Goal: Task Accomplishment & Management: Use online tool/utility

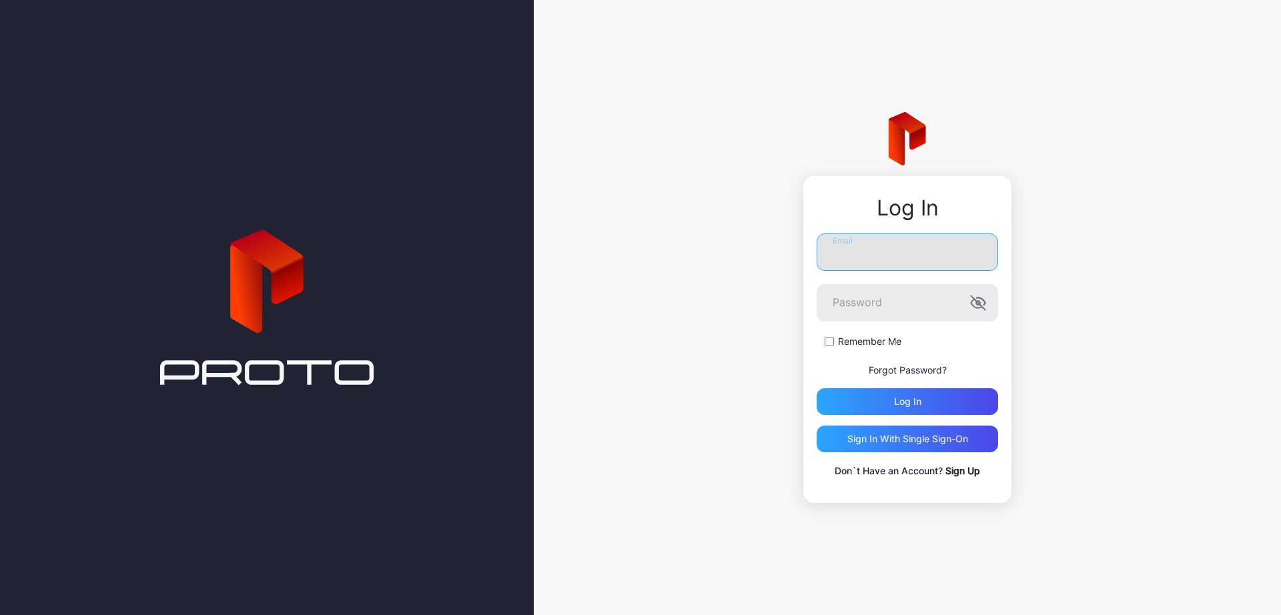
click at [922, 262] on input "Email" at bounding box center [907, 252] width 181 height 37
type input "**********"
click at [922, 402] on div "Log in" at bounding box center [907, 401] width 181 height 27
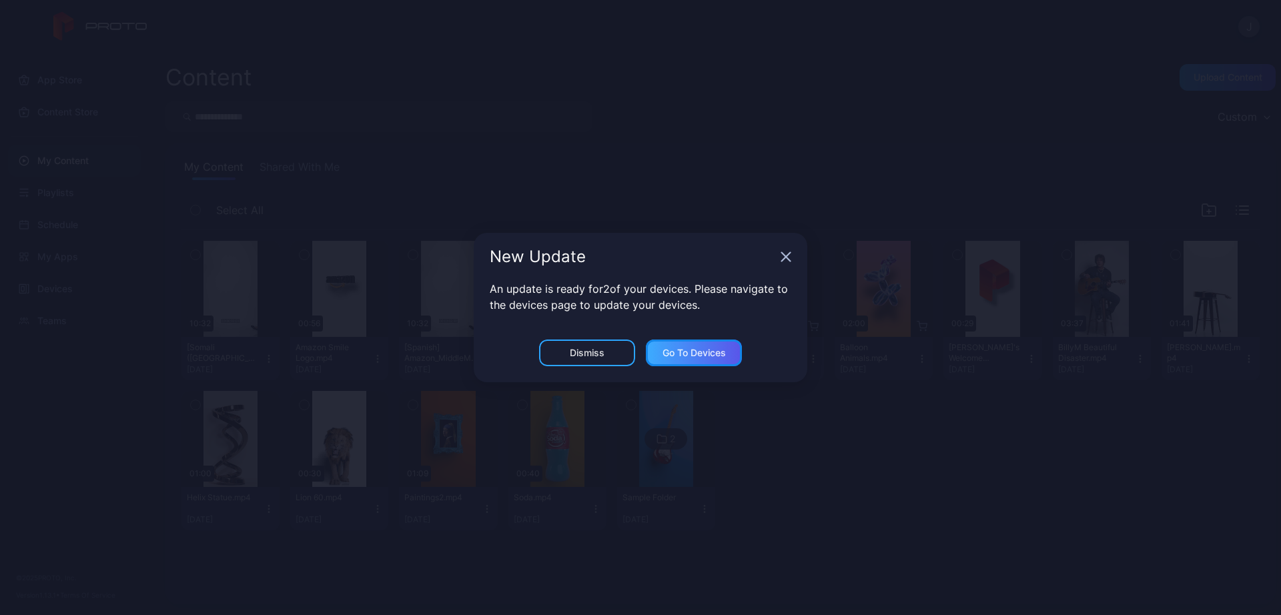
click at [679, 358] on div "Go to devices" at bounding box center [694, 353] width 63 height 11
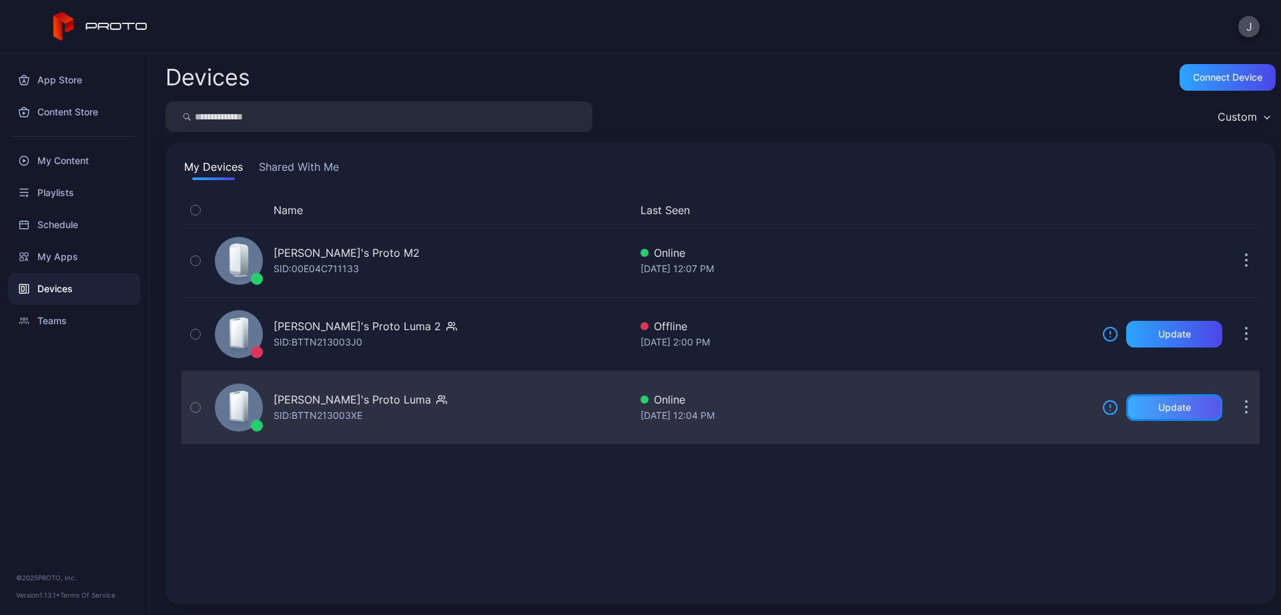
click at [1158, 412] on div "Update" at bounding box center [1174, 407] width 33 height 11
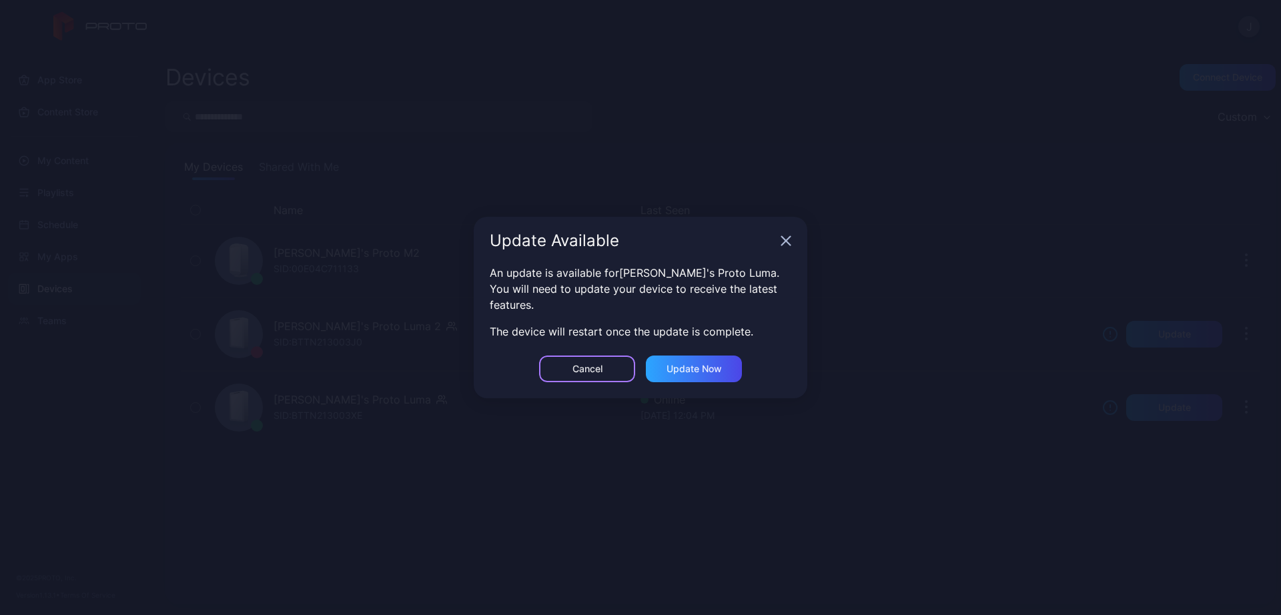
click at [601, 378] on div "Cancel" at bounding box center [587, 369] width 96 height 27
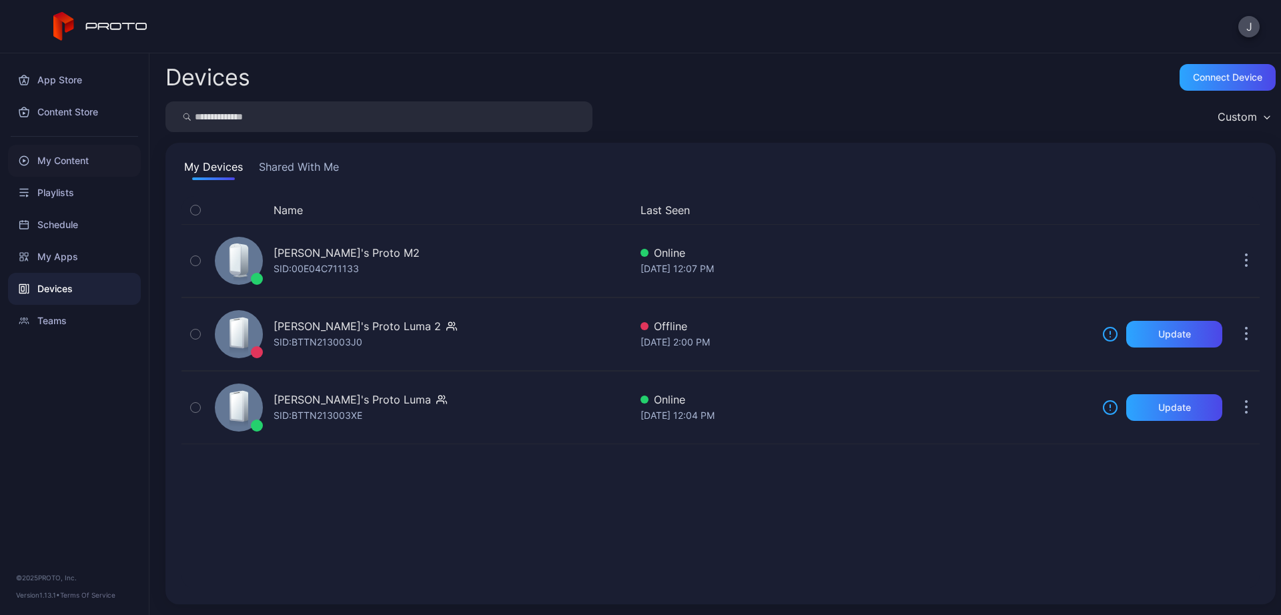
click at [64, 153] on div "My Content" at bounding box center [74, 161] width 133 height 32
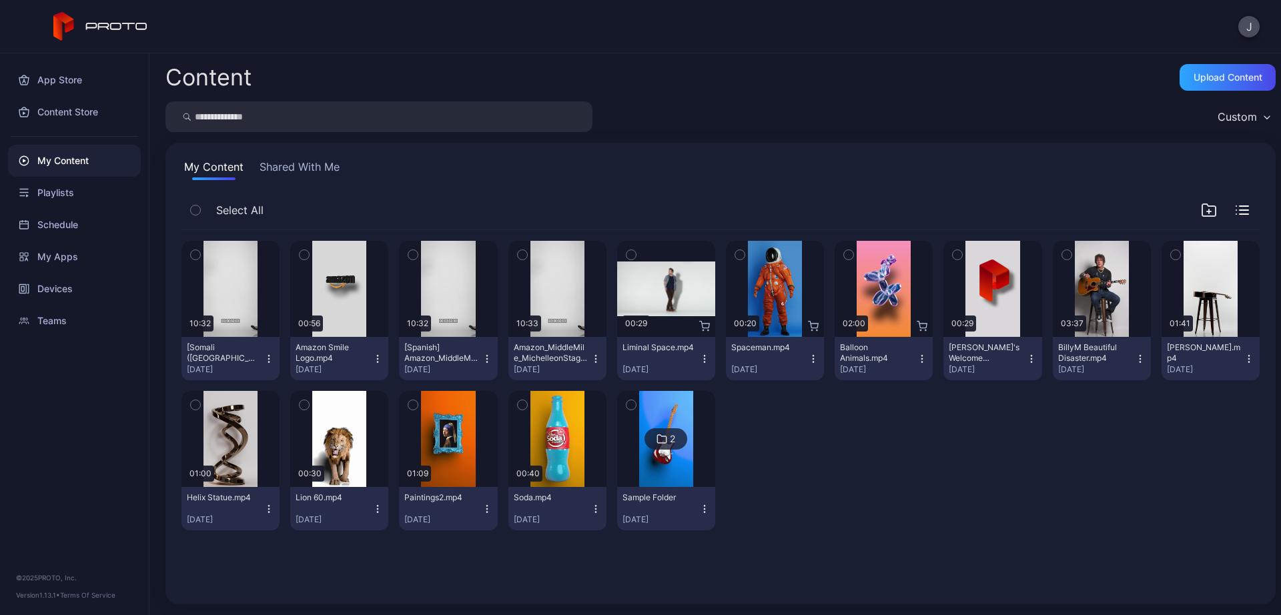
click at [269, 356] on icon "button" at bounding box center [269, 355] width 1 height 1
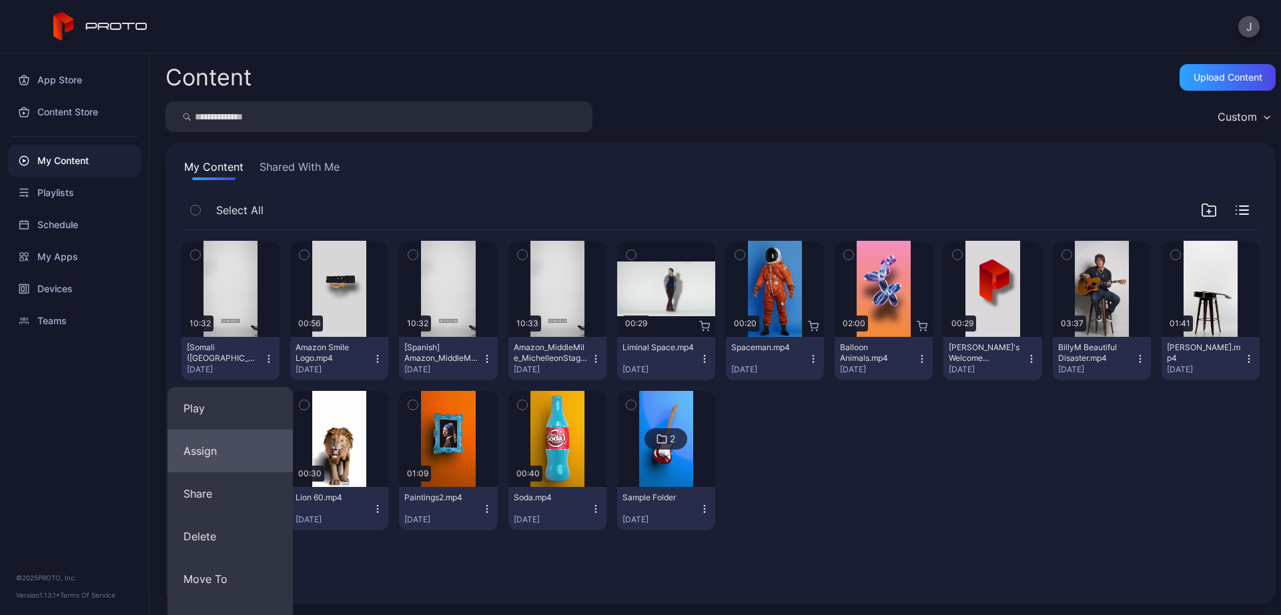
click at [262, 460] on button "Assign" at bounding box center [229, 451] width 125 height 43
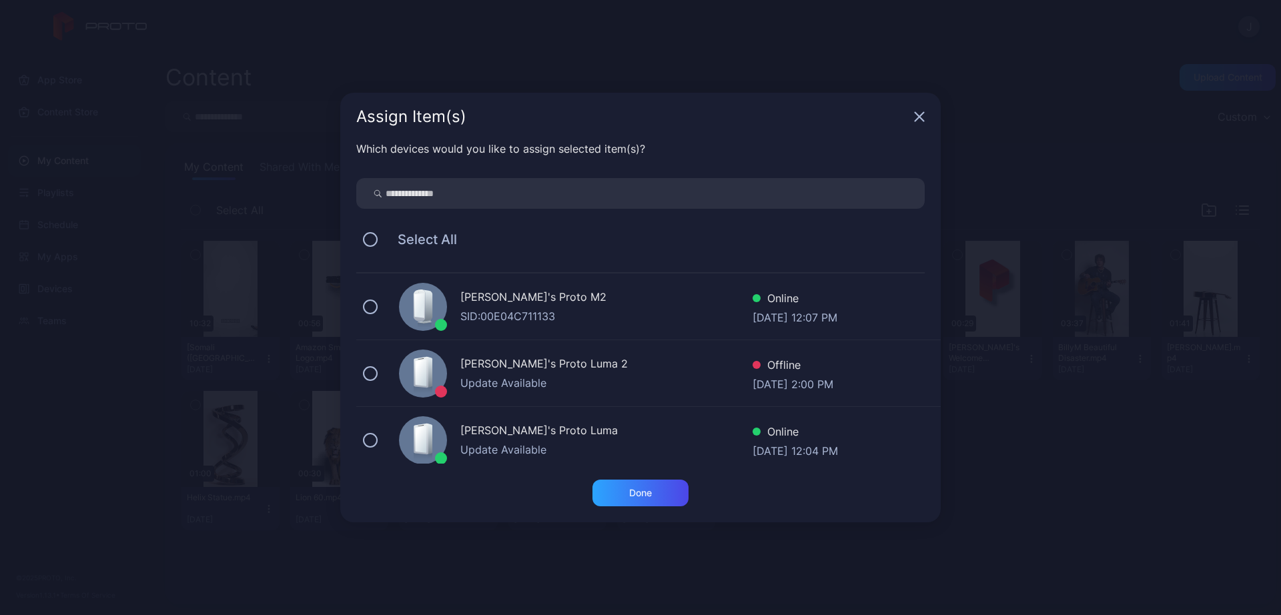
click at [378, 308] on div "[PERSON_NAME]'s Proto M2 SID: 00E04C711133 Online [DATE] 12:07 PM" at bounding box center [648, 307] width 585 height 67
click at [645, 496] on div "Done" at bounding box center [640, 493] width 23 height 11
